Goal: Transaction & Acquisition: Obtain resource

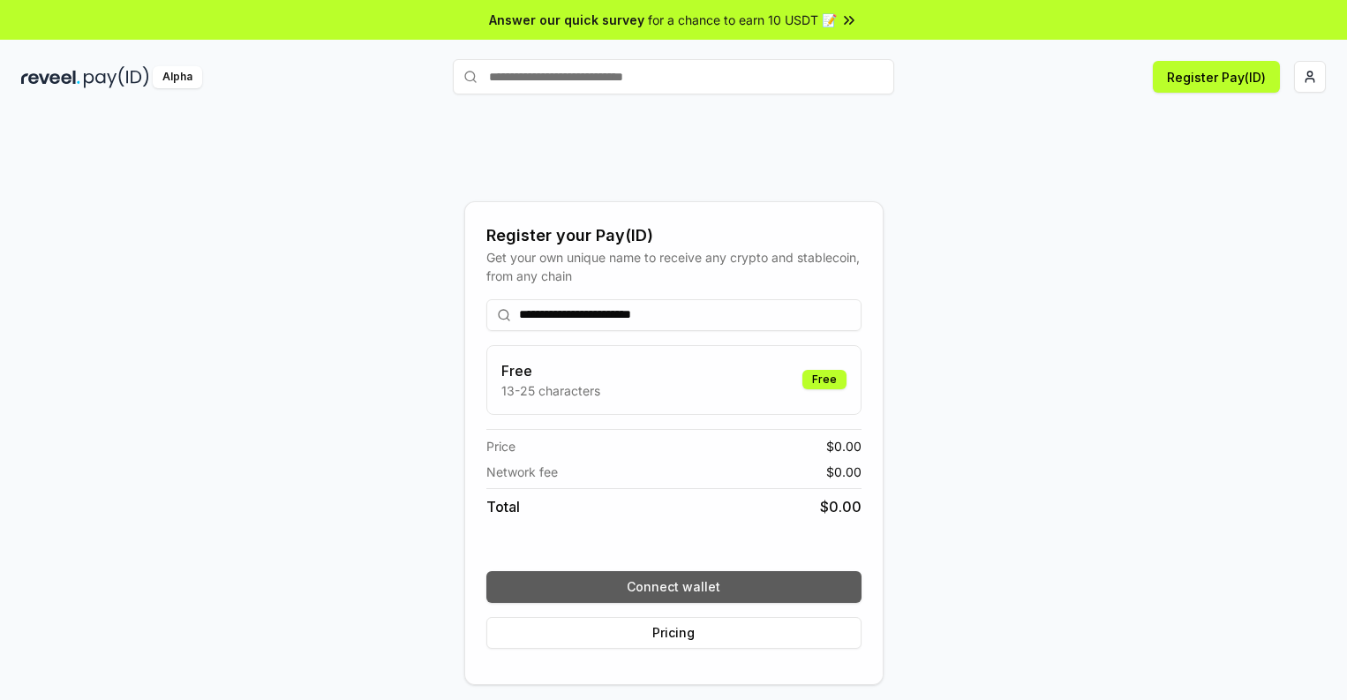
type input "**********"
click at [673, 586] on button "Connect wallet" at bounding box center [673, 587] width 375 height 32
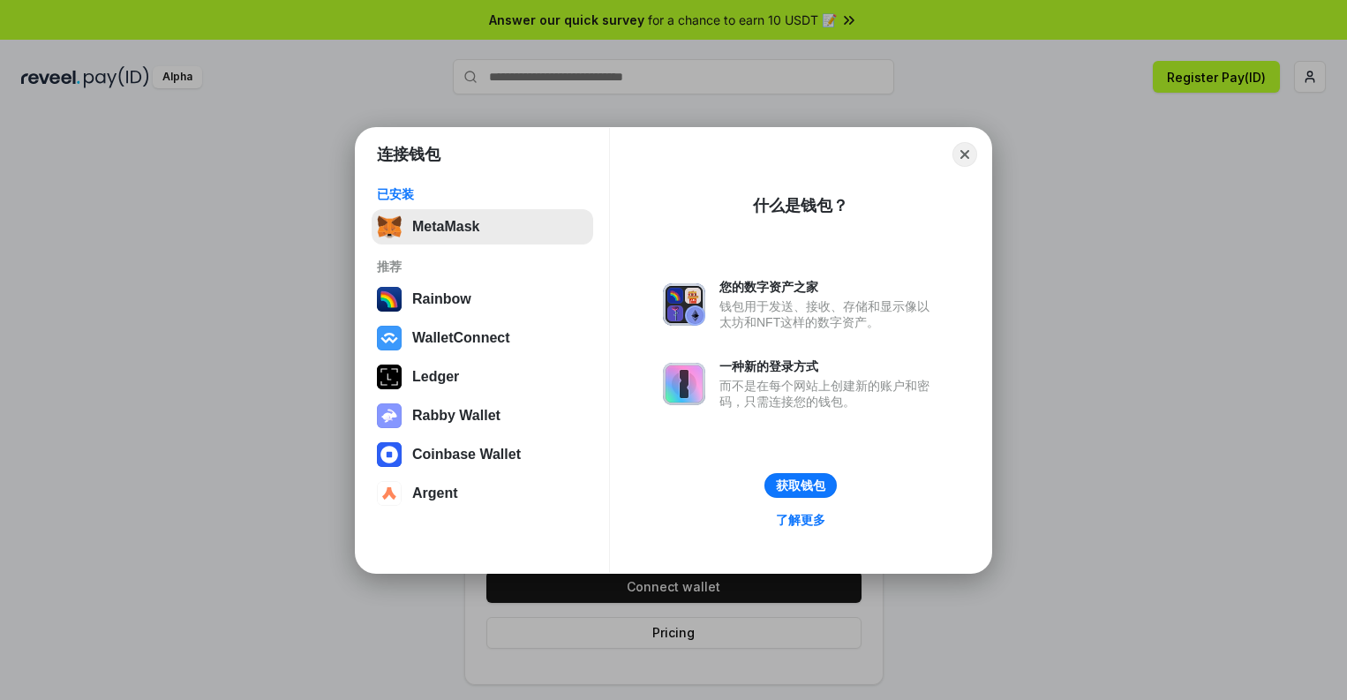
click at [482, 226] on button "MetaMask" at bounding box center [482, 226] width 221 height 35
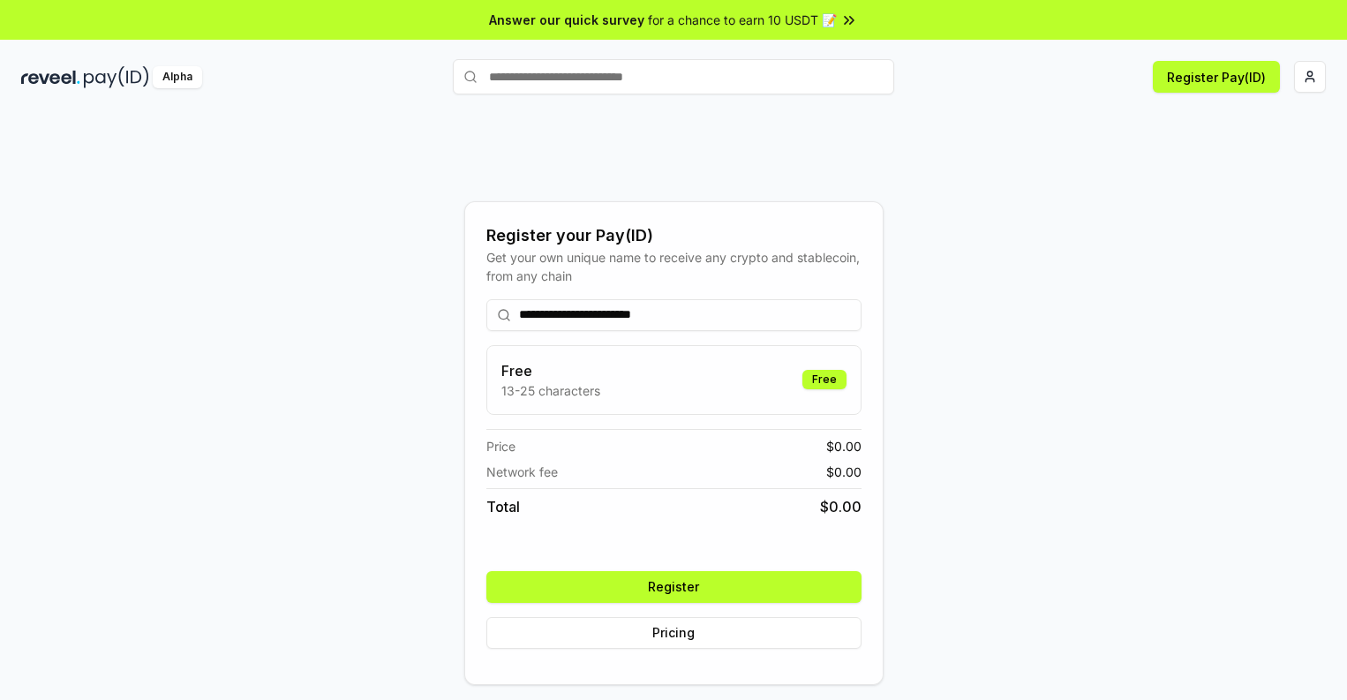
click at [673, 586] on button "Register" at bounding box center [673, 587] width 375 height 32
